Goal: Task Accomplishment & Management: Complete application form

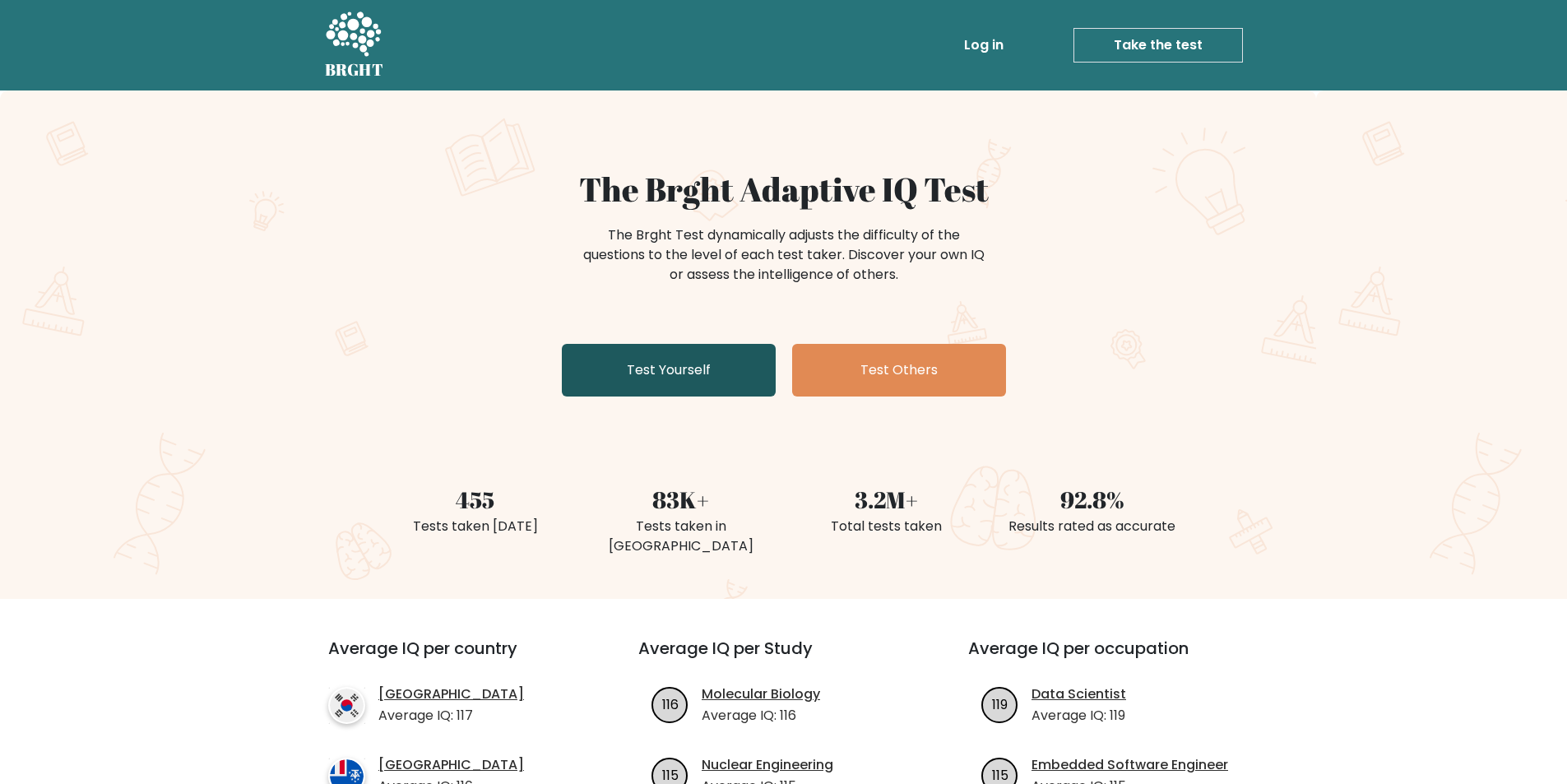
click at [642, 367] on link "Test Yourself" at bounding box center [669, 369] width 214 height 52
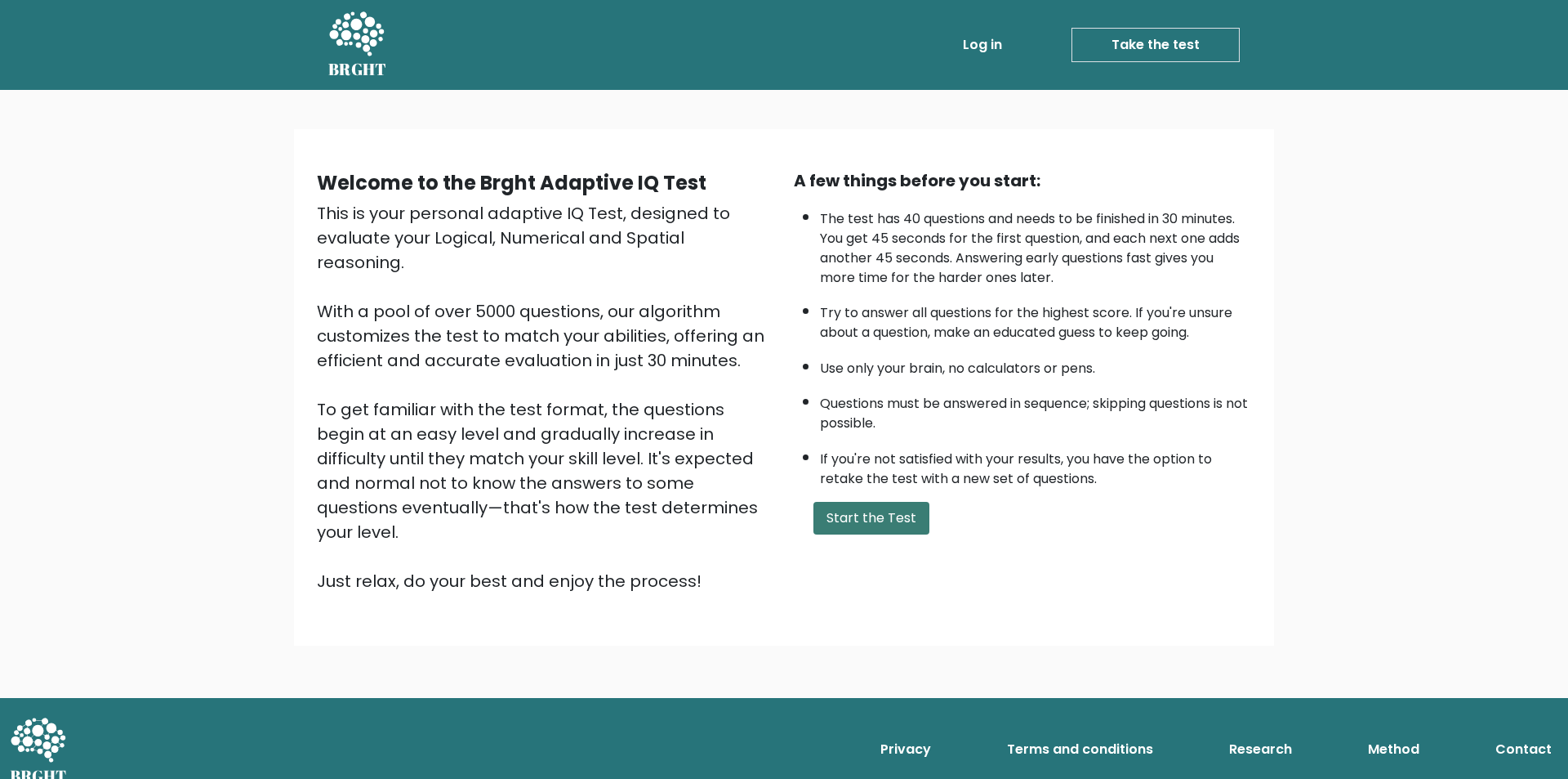
click at [885, 528] on button "Start the Test" at bounding box center [871, 517] width 116 height 32
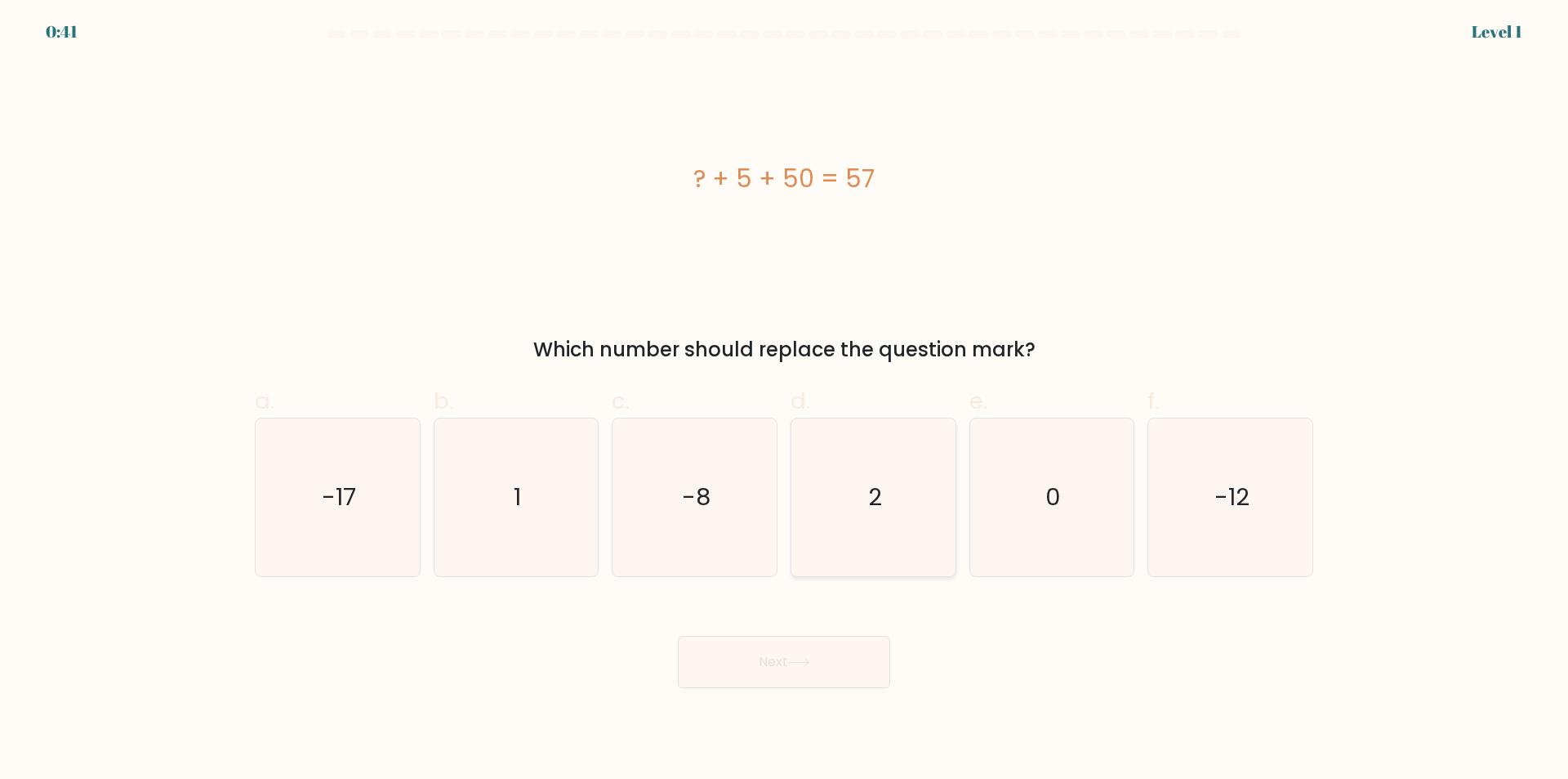
click at [867, 509] on icon "2" at bounding box center [873, 497] width 157 height 157
click at [784, 400] on input "d. 2" at bounding box center [784, 394] width 1 height 11
radio input "true"
click at [797, 663] on icon at bounding box center [798, 662] width 22 height 9
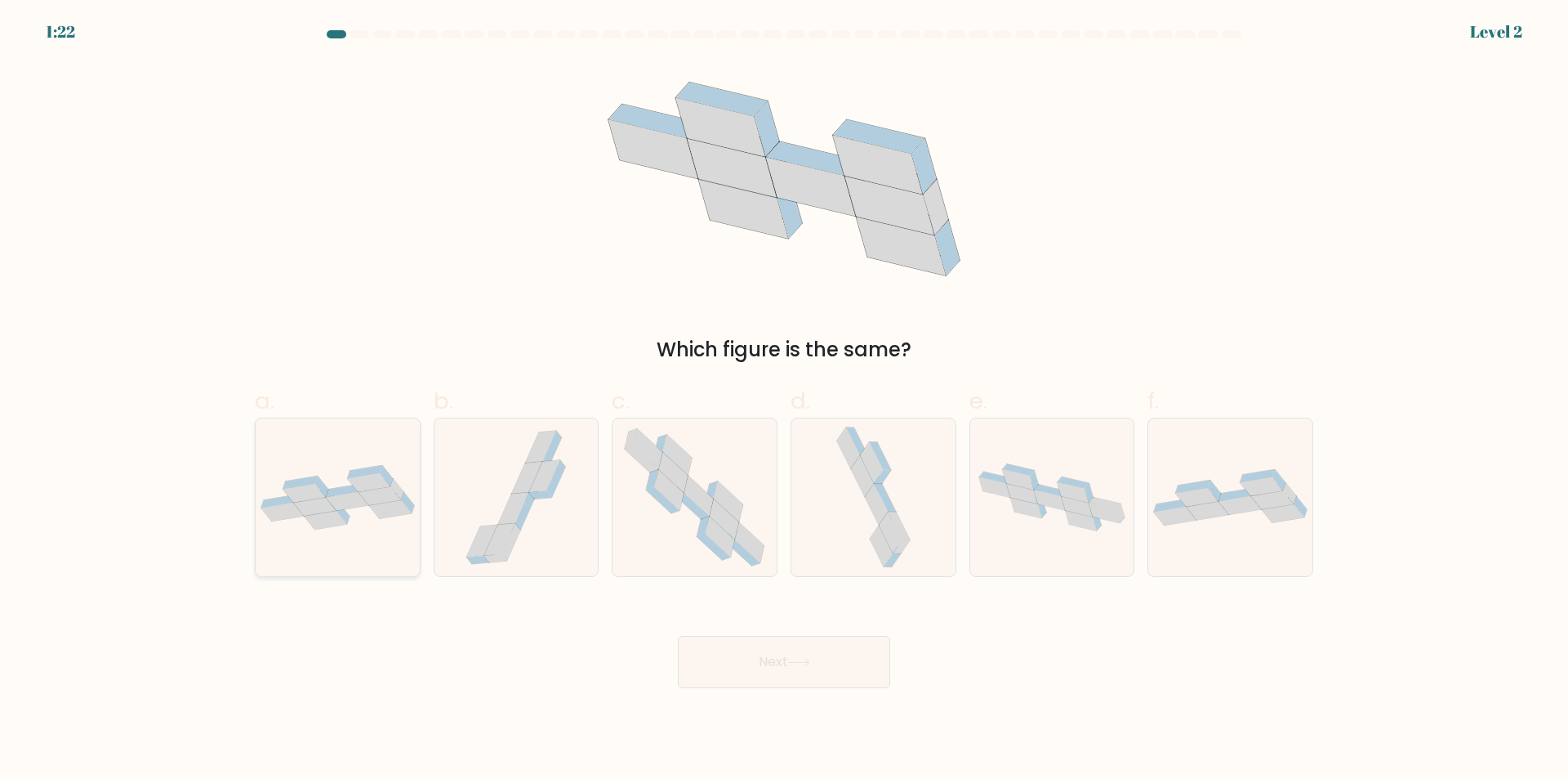
click at [352, 488] on icon at bounding box center [342, 490] width 34 height 13
click at [784, 400] on input "a." at bounding box center [784, 394] width 1 height 11
radio input "true"
click at [749, 651] on button "Next" at bounding box center [784, 661] width 212 height 52
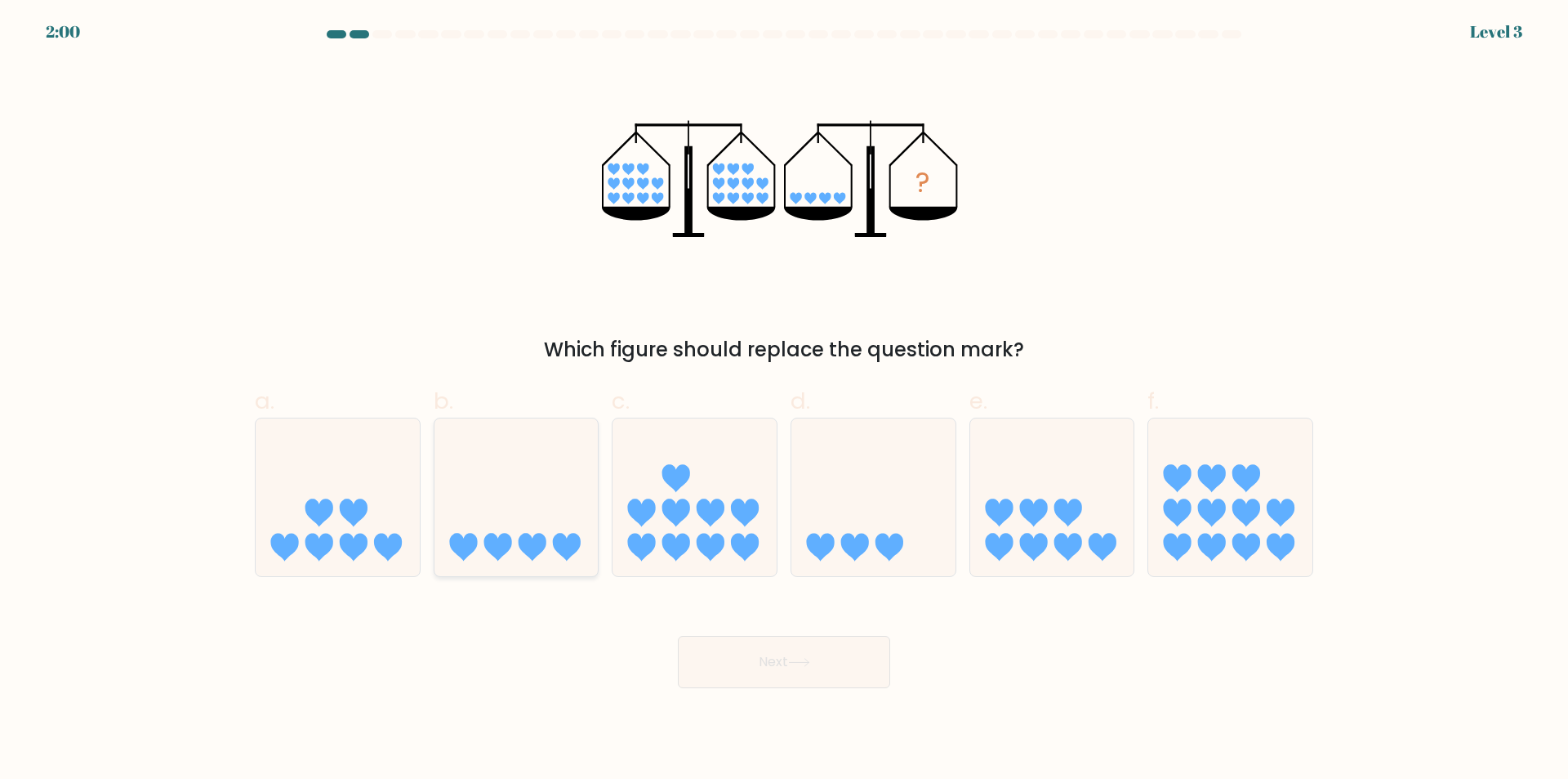
click at [529, 547] on icon at bounding box center [532, 547] width 28 height 28
click at [784, 400] on input "b." at bounding box center [784, 394] width 1 height 11
radio input "true"
click at [785, 648] on button "Next" at bounding box center [784, 661] width 212 height 52
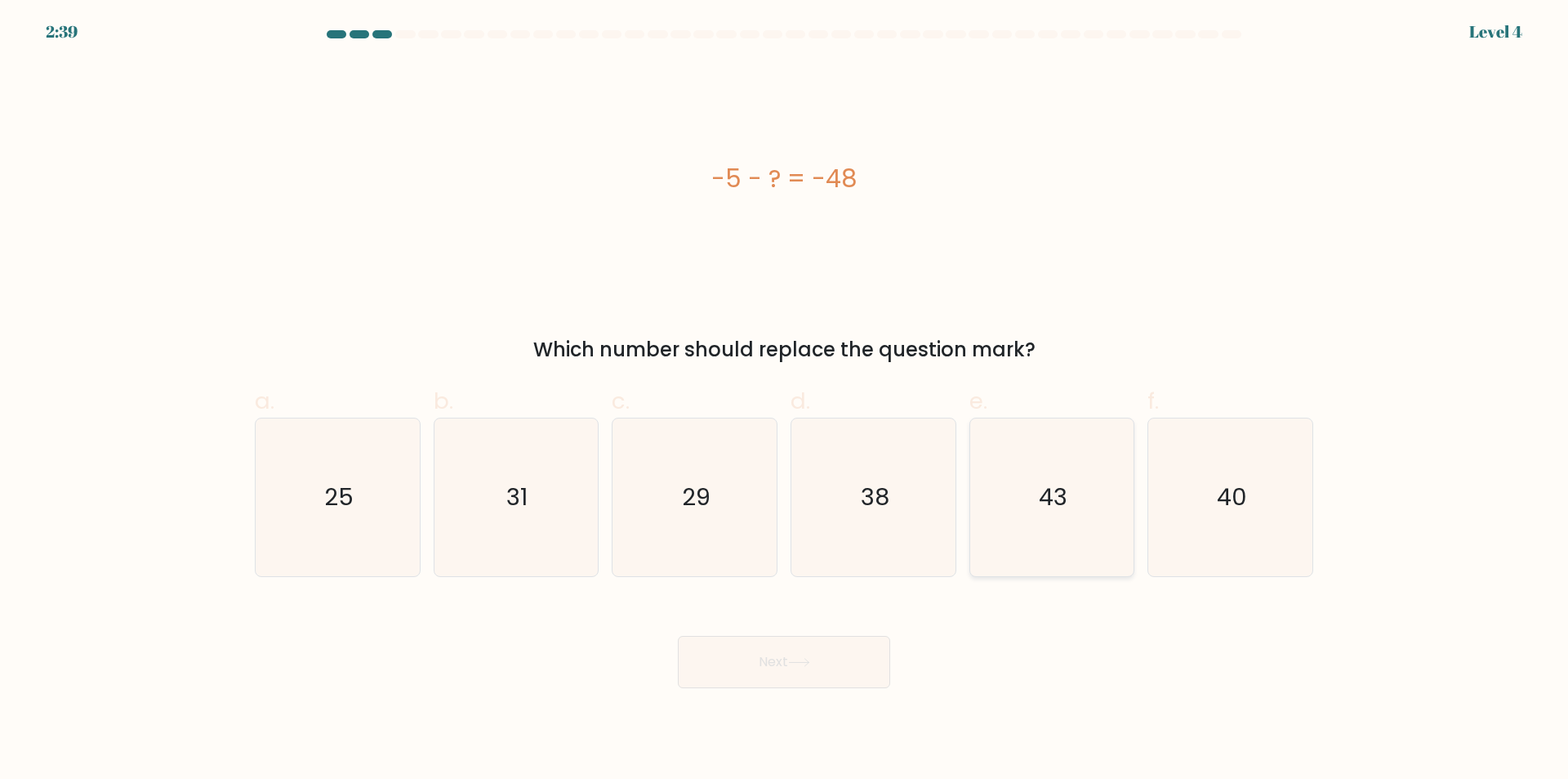
click at [1052, 526] on icon "43" at bounding box center [1051, 497] width 157 height 157
click at [784, 400] on input "e. 43" at bounding box center [784, 394] width 1 height 11
radio input "true"
click at [791, 683] on button "Next" at bounding box center [784, 661] width 212 height 52
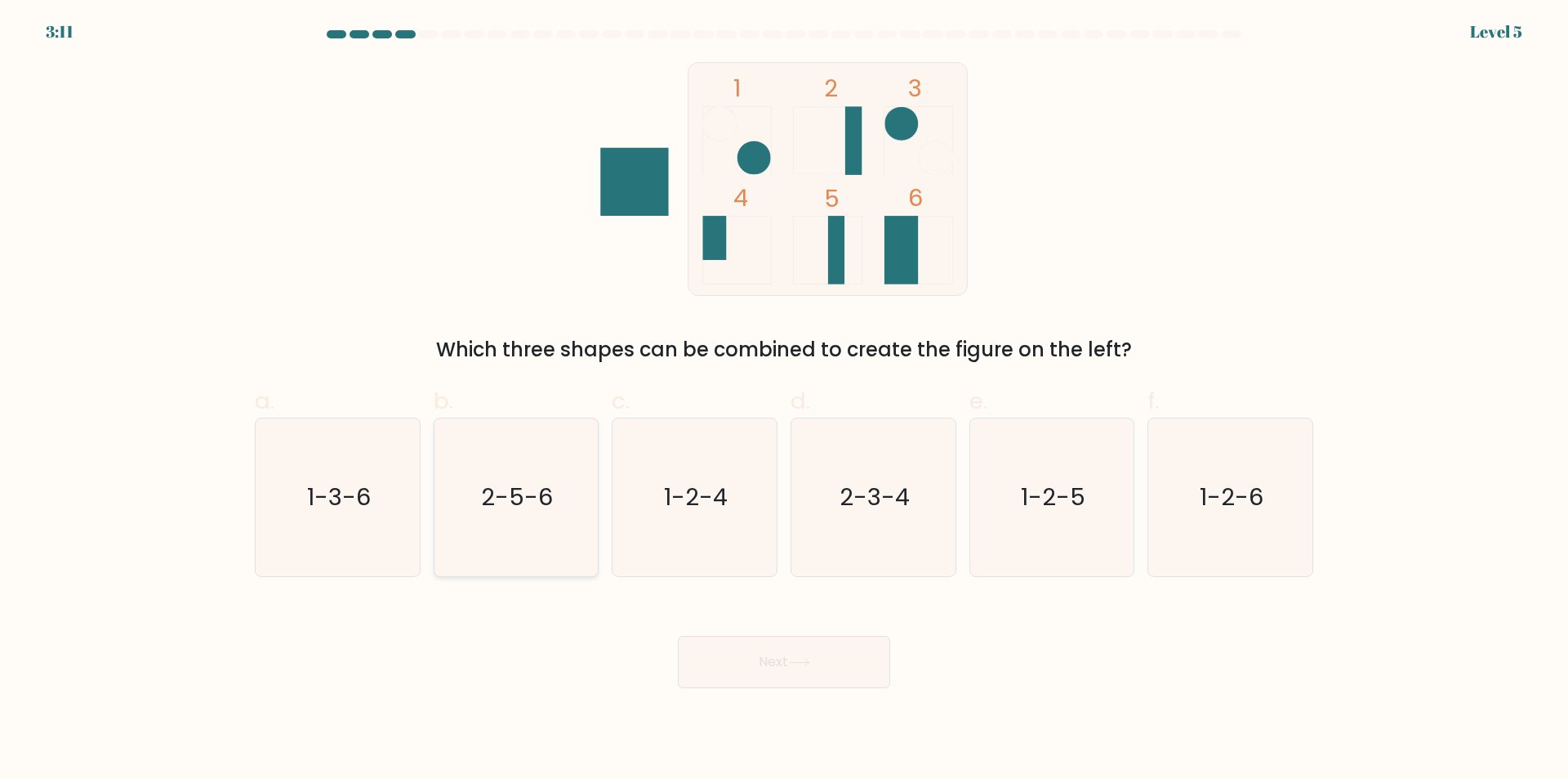
click at [477, 525] on icon "2-5-6" at bounding box center [515, 497] width 157 height 157
click at [784, 400] on input "b. 2-5-6" at bounding box center [784, 394] width 1 height 11
radio input "true"
click at [797, 674] on button "Next" at bounding box center [784, 661] width 212 height 52
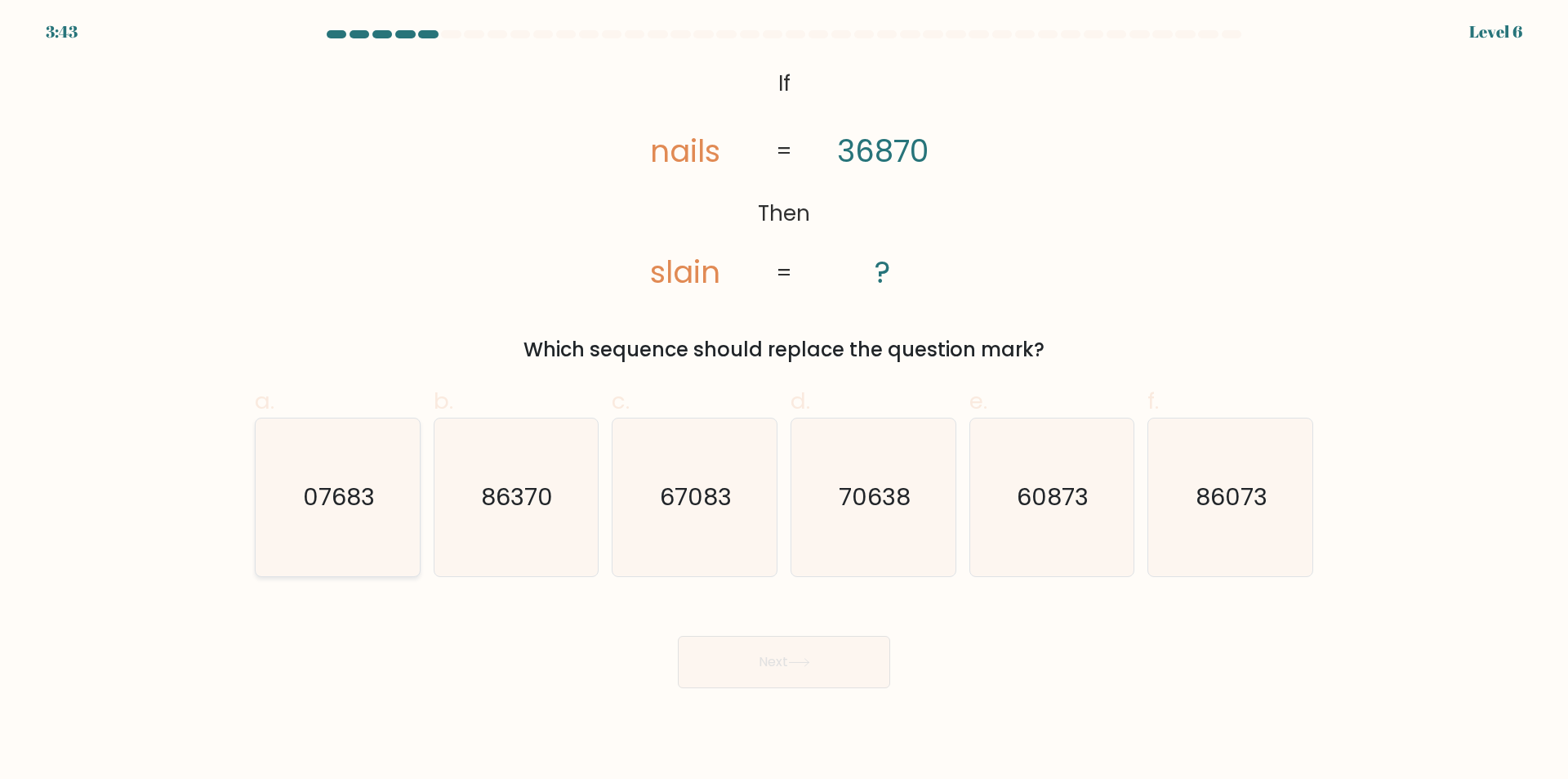
drag, startPoint x: 349, startPoint y: 562, endPoint x: 411, endPoint y: 557, distance: 62.2
click at [349, 562] on icon "07683" at bounding box center [337, 497] width 157 height 157
click at [784, 400] on input "a. 07683" at bounding box center [784, 394] width 1 height 11
radio input "true"
click at [755, 670] on button "Next" at bounding box center [784, 661] width 212 height 52
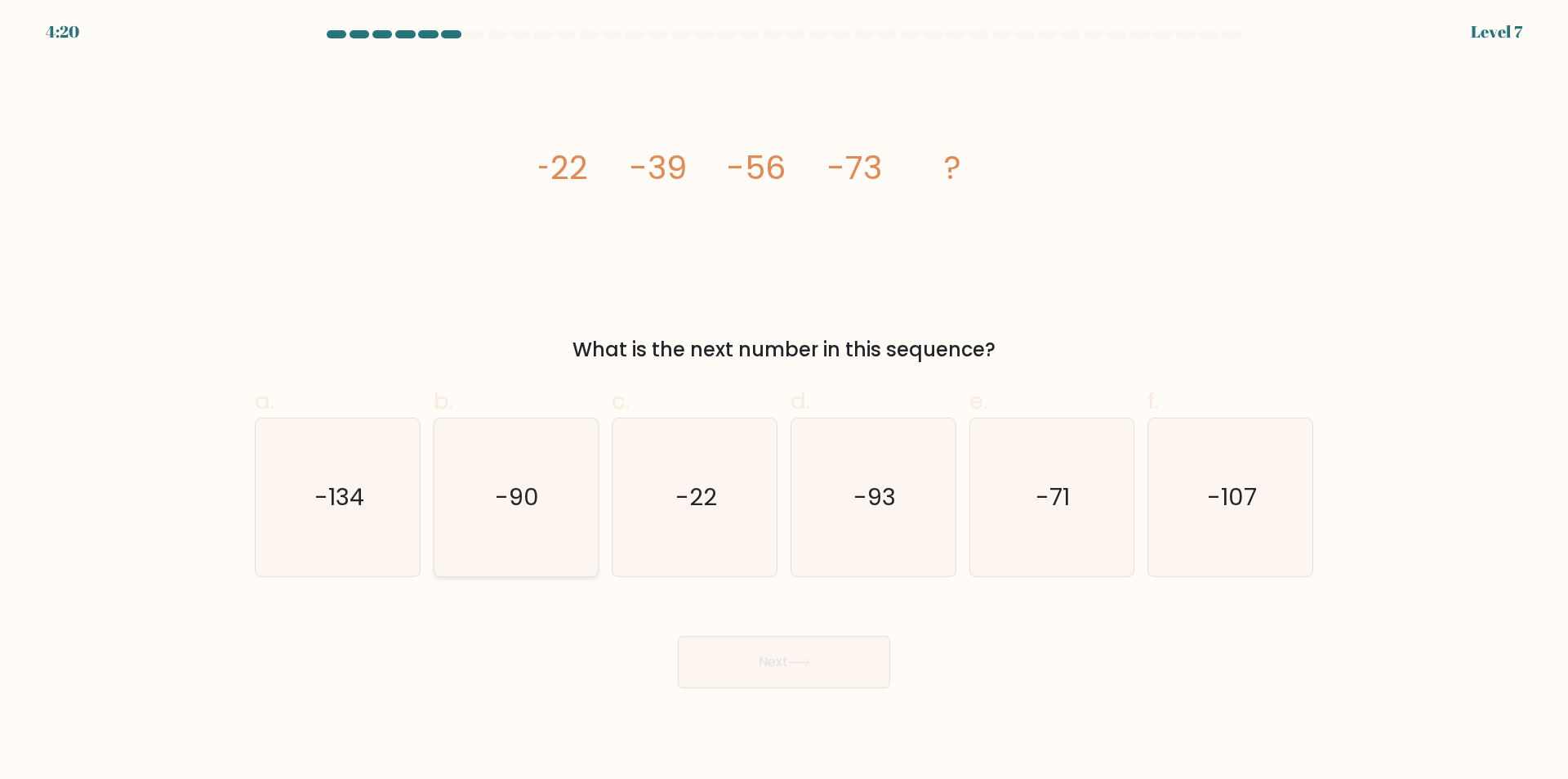
click at [482, 544] on icon "-90" at bounding box center [515, 497] width 157 height 157
click at [784, 400] on input "b. -90" at bounding box center [784, 394] width 1 height 11
radio input "true"
click at [786, 670] on button "Next" at bounding box center [784, 661] width 212 height 52
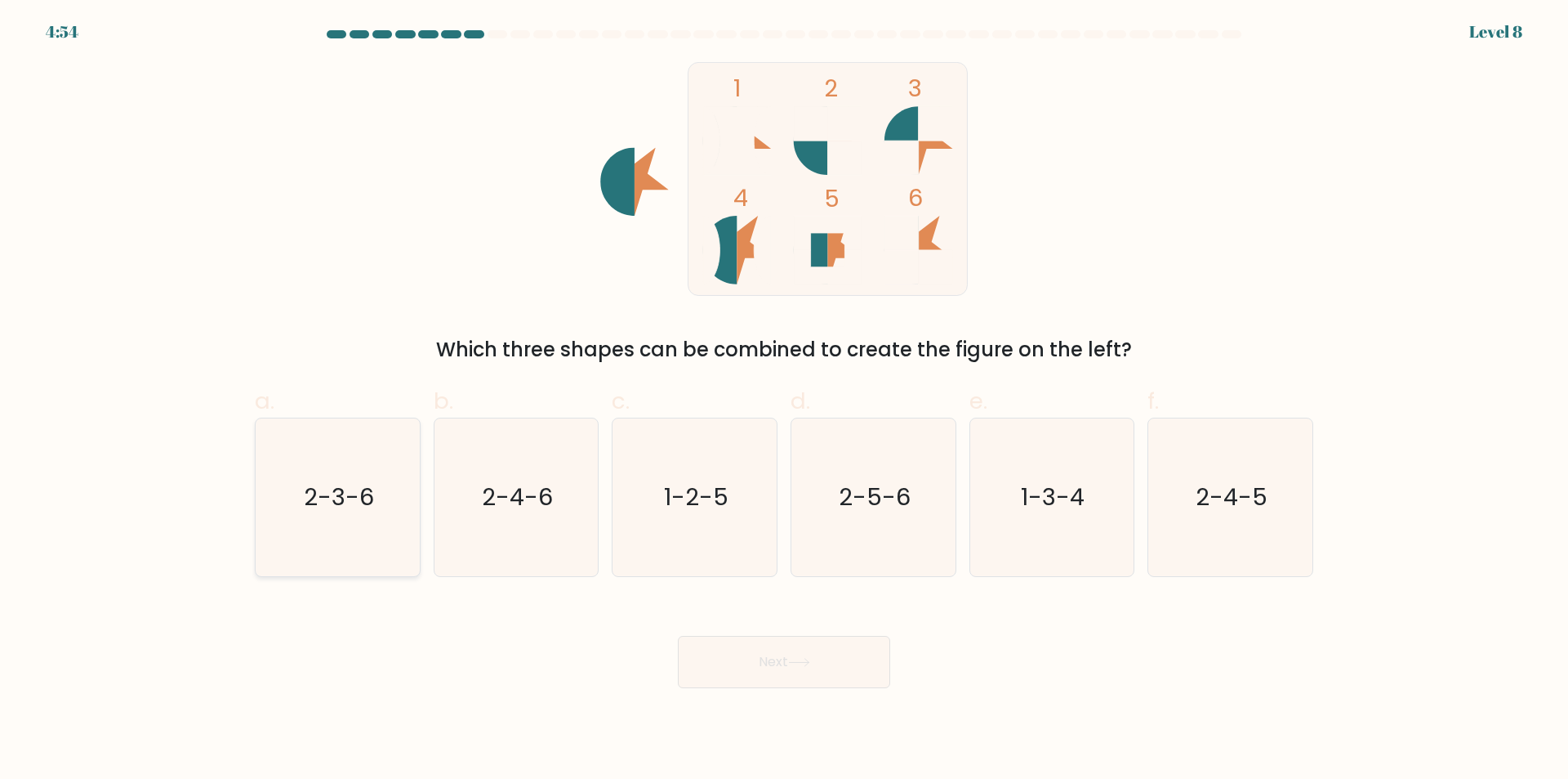
click at [340, 532] on icon "2-3-6" at bounding box center [337, 497] width 157 height 157
click at [784, 400] on input "a. 2-3-6" at bounding box center [784, 394] width 1 height 11
radio input "true"
click at [777, 663] on button "Next" at bounding box center [784, 661] width 212 height 52
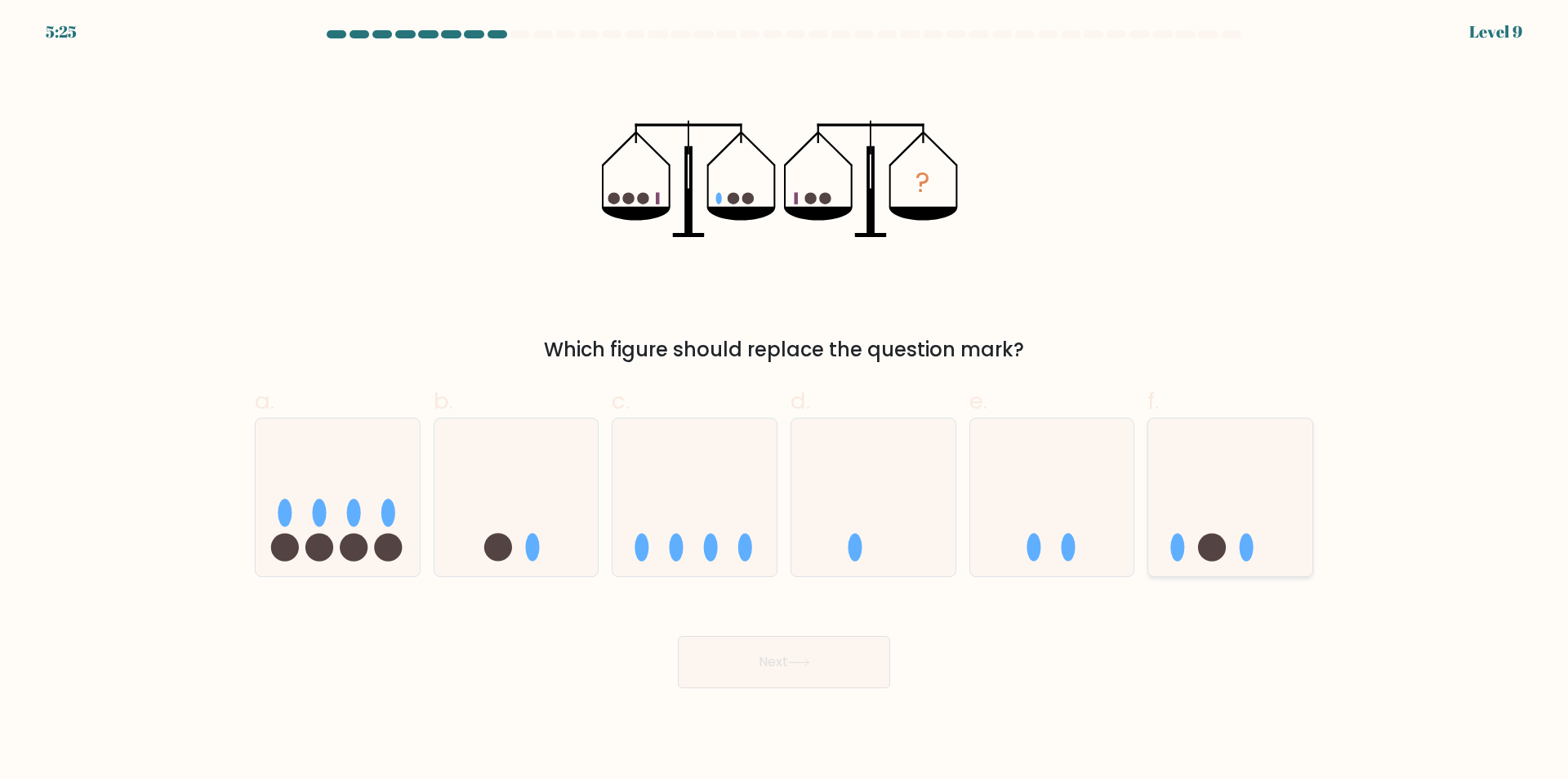
click at [1197, 516] on icon at bounding box center [1230, 498] width 164 height 136
click at [784, 400] on input "f." at bounding box center [784, 394] width 1 height 11
radio input "true"
click at [732, 645] on button "Next" at bounding box center [784, 661] width 212 height 52
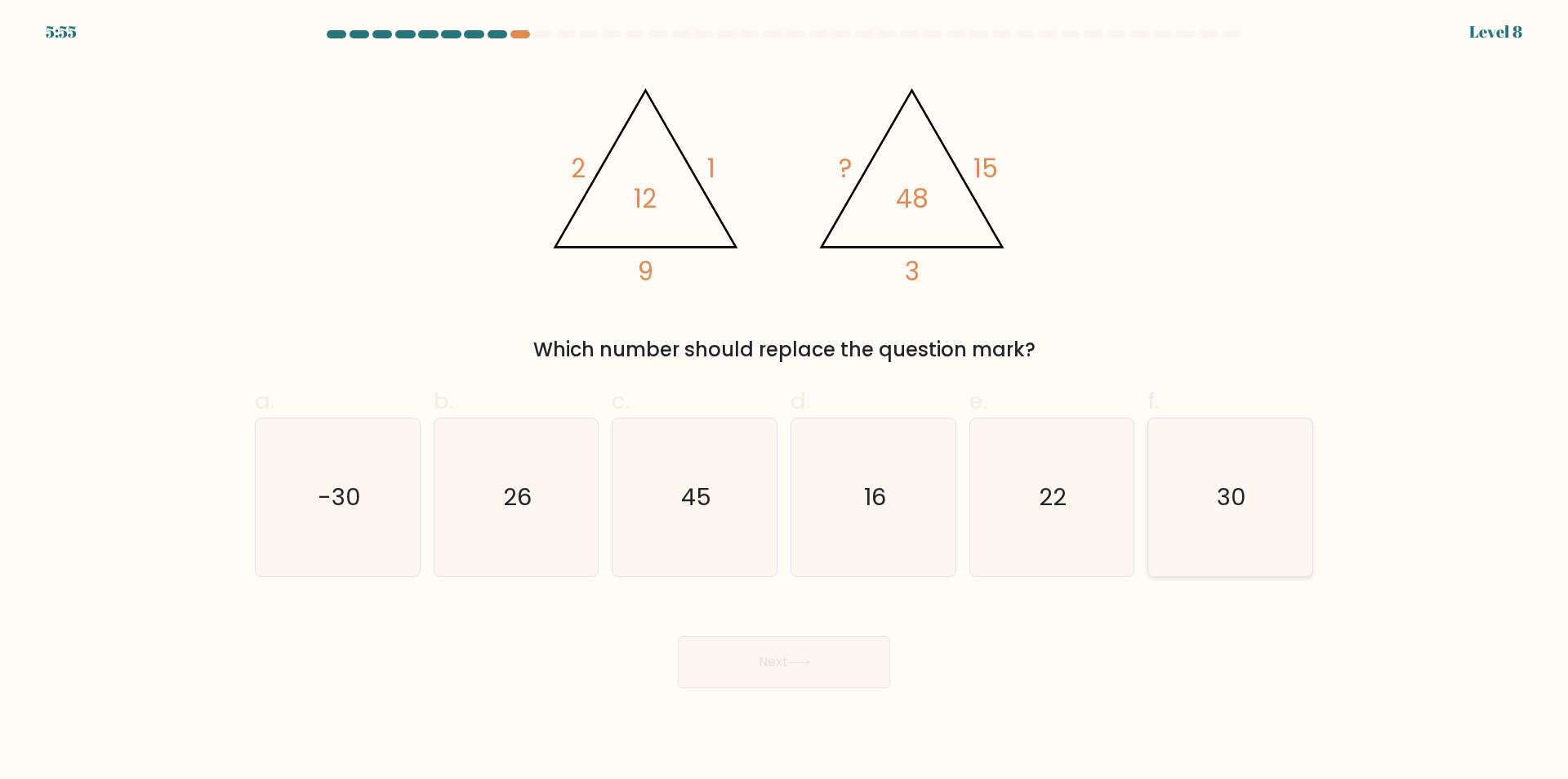
click at [1246, 512] on text "30" at bounding box center [1232, 497] width 29 height 32
click at [784, 400] on input "f. 30" at bounding box center [784, 394] width 1 height 11
radio input "true"
drag, startPoint x: 801, startPoint y: 683, endPoint x: 797, endPoint y: 673, distance: 10.8
click at [802, 683] on button "Next" at bounding box center [784, 661] width 212 height 52
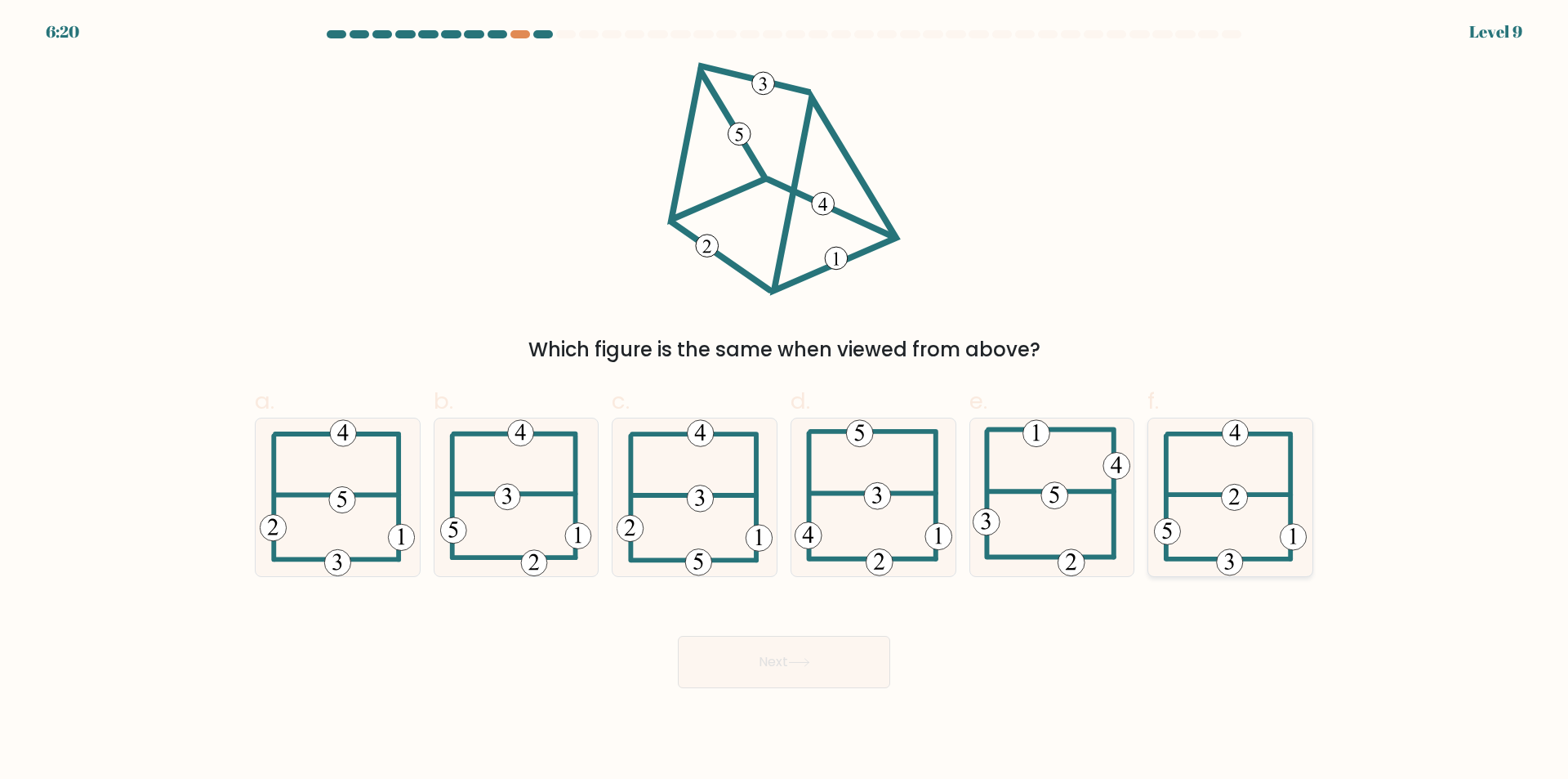
click at [1184, 485] on icon at bounding box center [1231, 497] width 153 height 157
click at [784, 400] on input "f." at bounding box center [784, 394] width 1 height 11
radio input "true"
drag, startPoint x: 832, startPoint y: 651, endPoint x: 822, endPoint y: 648, distance: 10.4
click at [831, 652] on button "Next" at bounding box center [784, 661] width 212 height 52
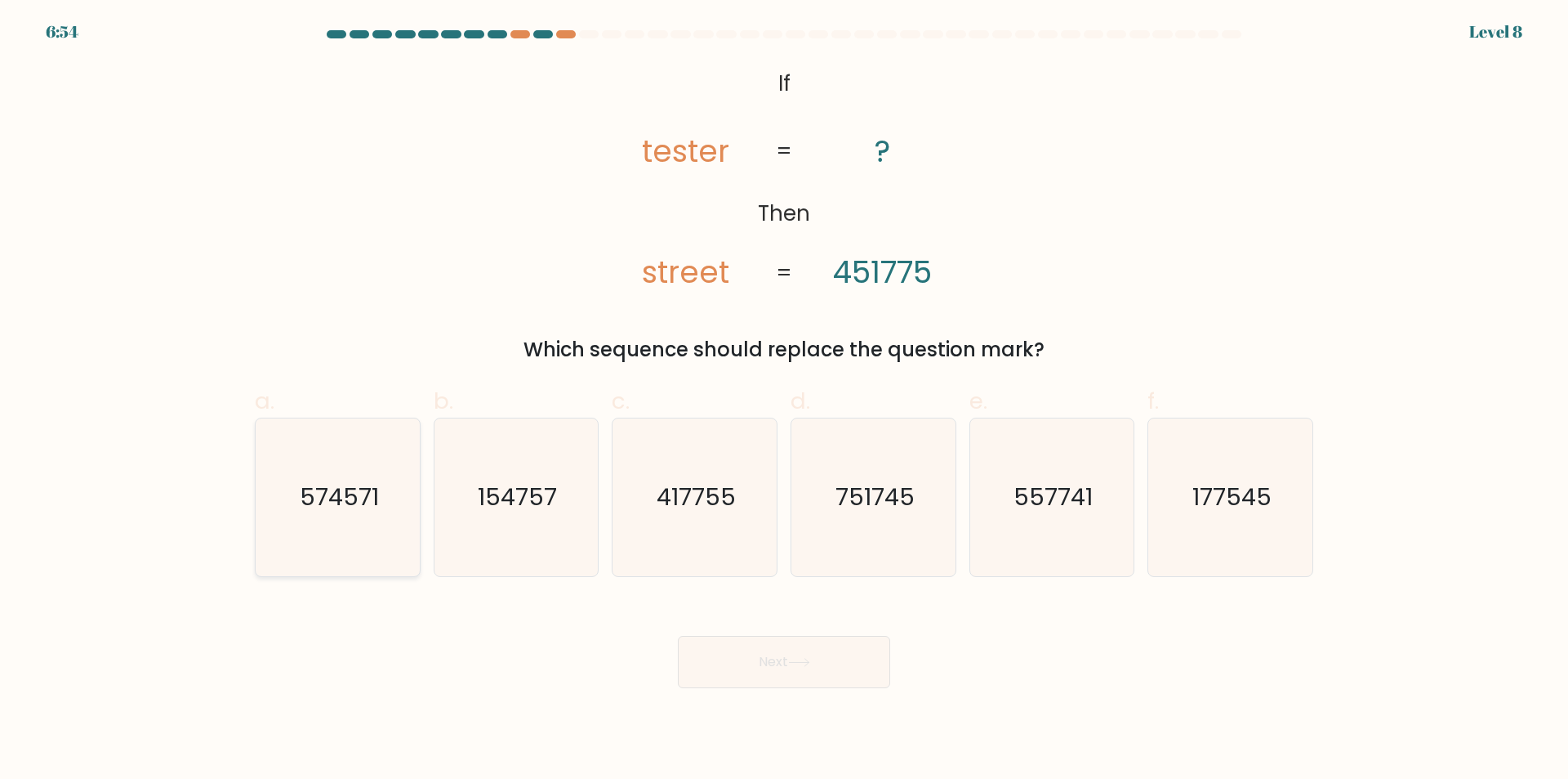
drag, startPoint x: 378, startPoint y: 525, endPoint x: 435, endPoint y: 521, distance: 57.1
click at [378, 524] on icon "574571" at bounding box center [337, 497] width 157 height 157
click at [784, 400] on input "a. 574571" at bounding box center [784, 394] width 1 height 11
radio input "true"
click at [818, 643] on button "Next" at bounding box center [784, 661] width 212 height 52
